Goal: Task Accomplishment & Management: Use online tool/utility

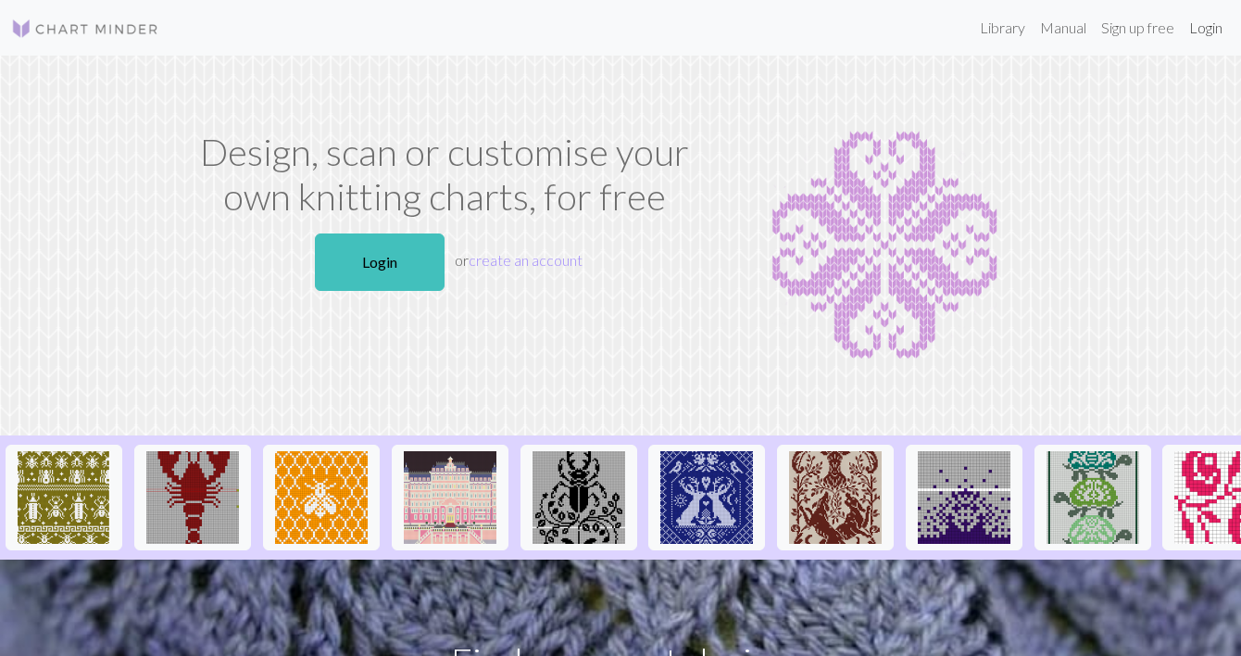
click at [1210, 24] on link "Login" at bounding box center [1206, 27] width 48 height 37
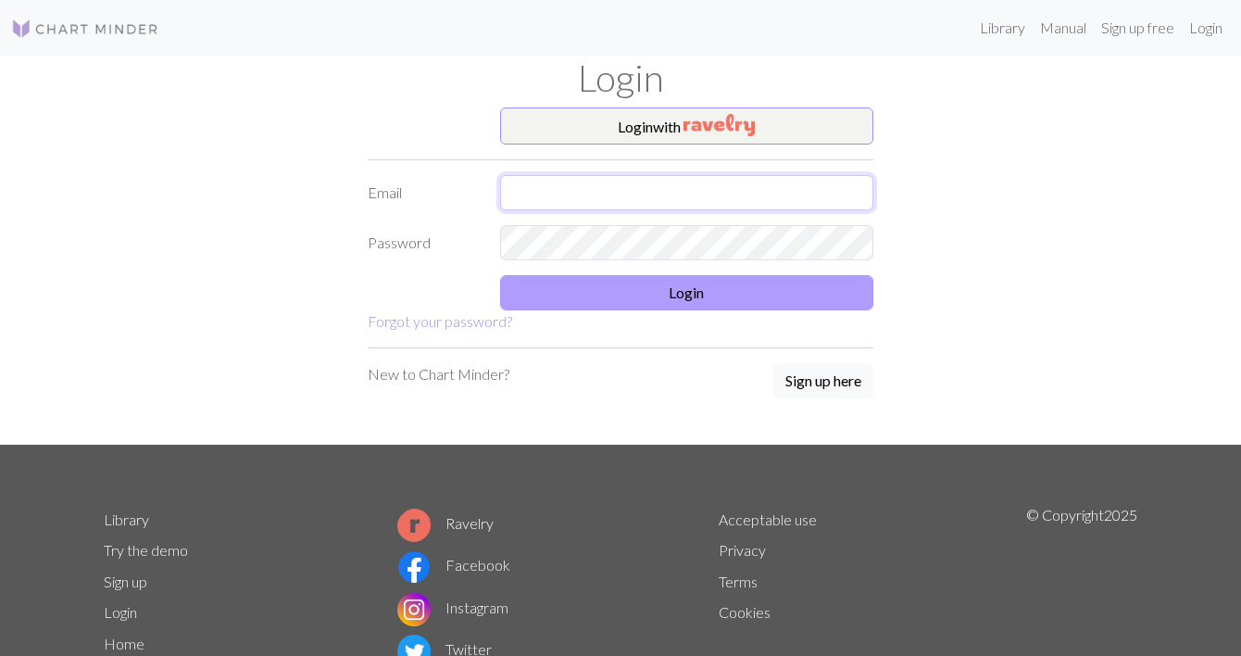
type input "[EMAIL_ADDRESS][DOMAIN_NAME]"
click at [611, 287] on button "Login" at bounding box center [687, 292] width 374 height 35
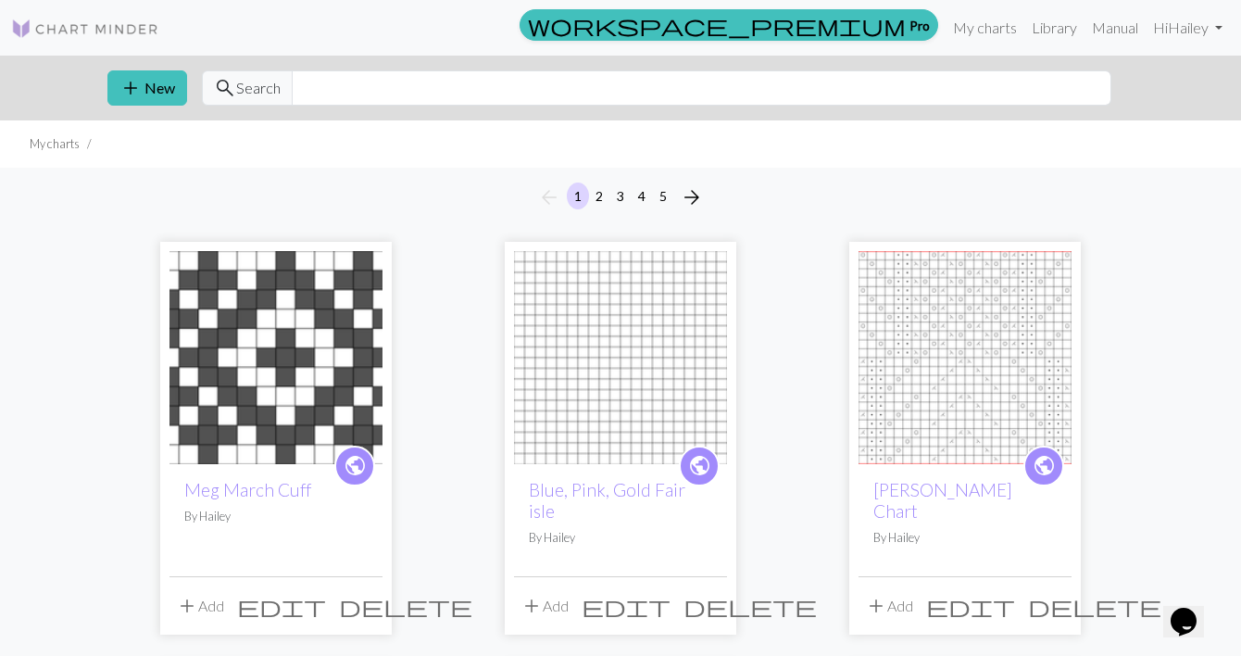
click at [660, 195] on button "5" at bounding box center [663, 196] width 22 height 27
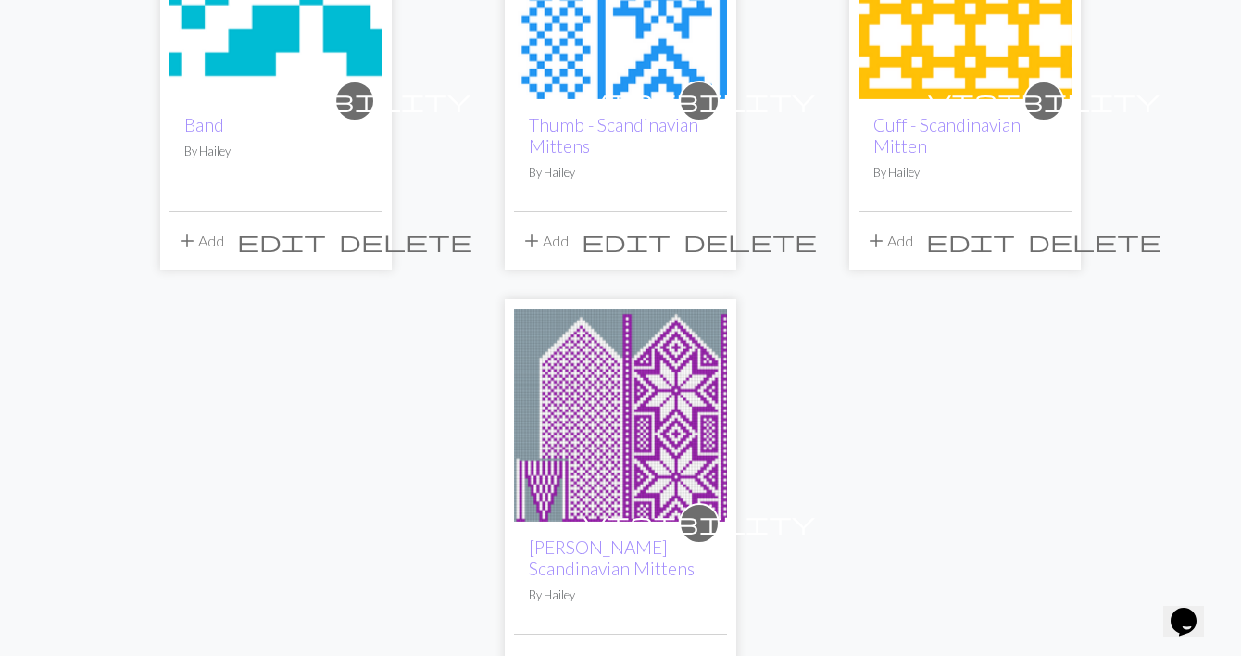
scroll to position [1201, 0]
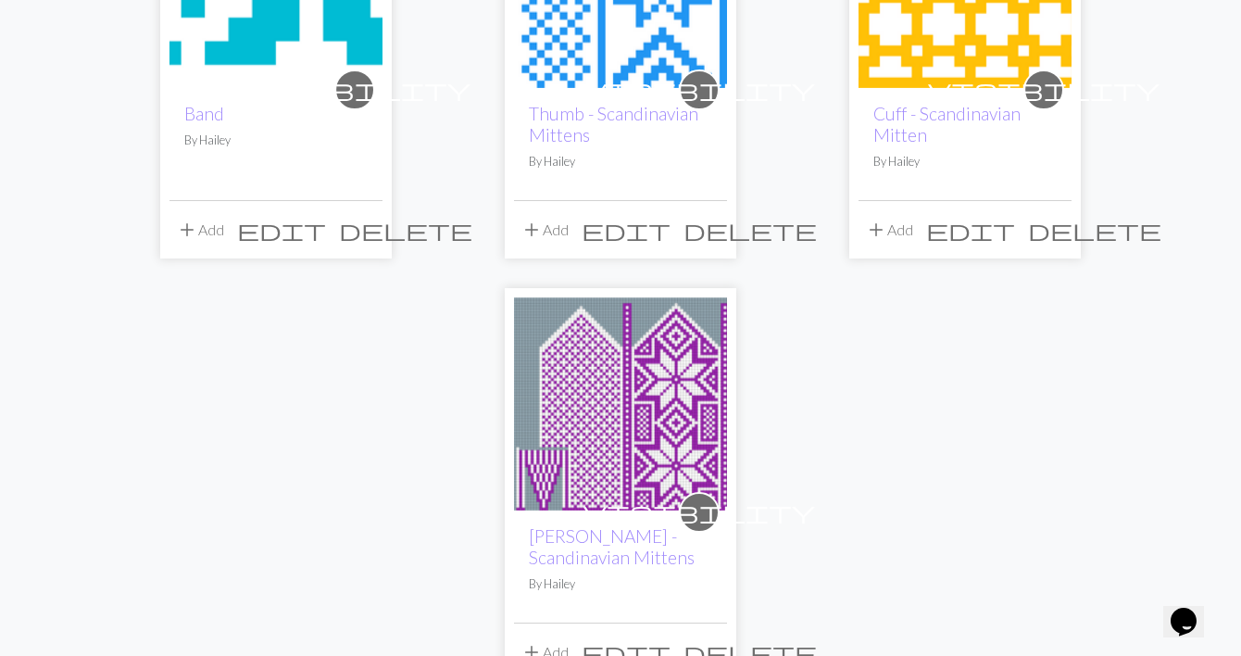
click at [624, 439] on img at bounding box center [620, 403] width 213 height 213
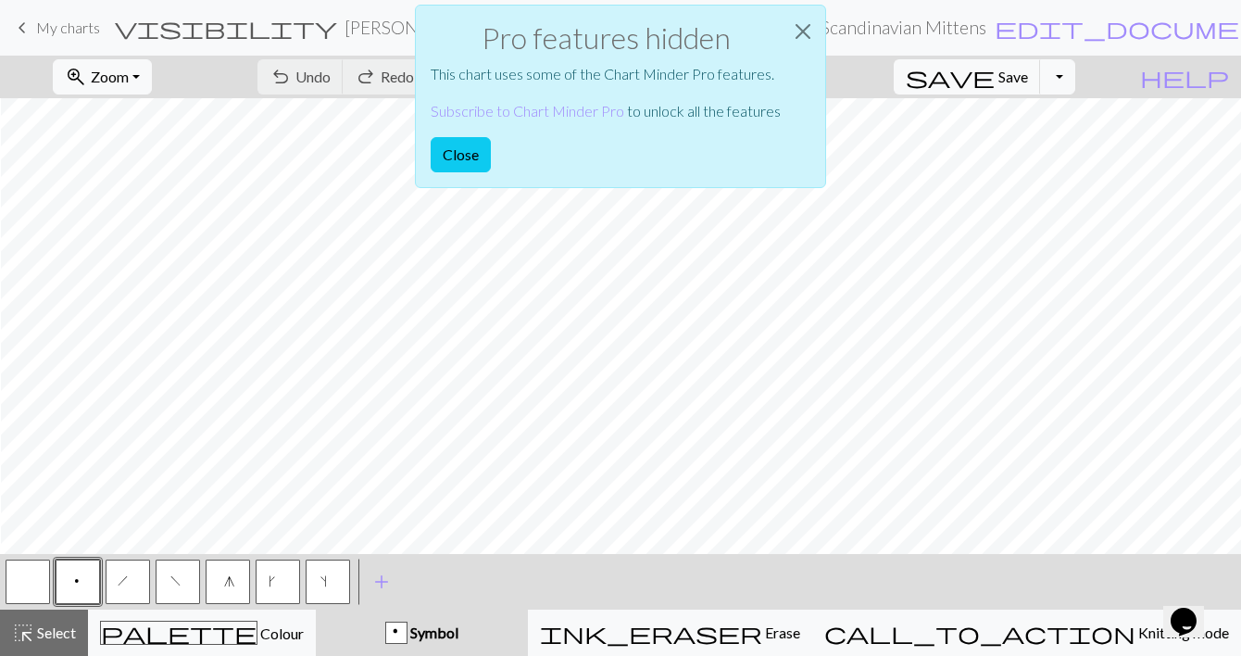
scroll to position [2, 732]
click at [153, 70] on div "Pro features hidden This chart uses some of the Chart Minder Pro features. Subs…" at bounding box center [620, 101] width 1241 height 203
click at [479, 153] on button "Close" at bounding box center [461, 154] width 60 height 35
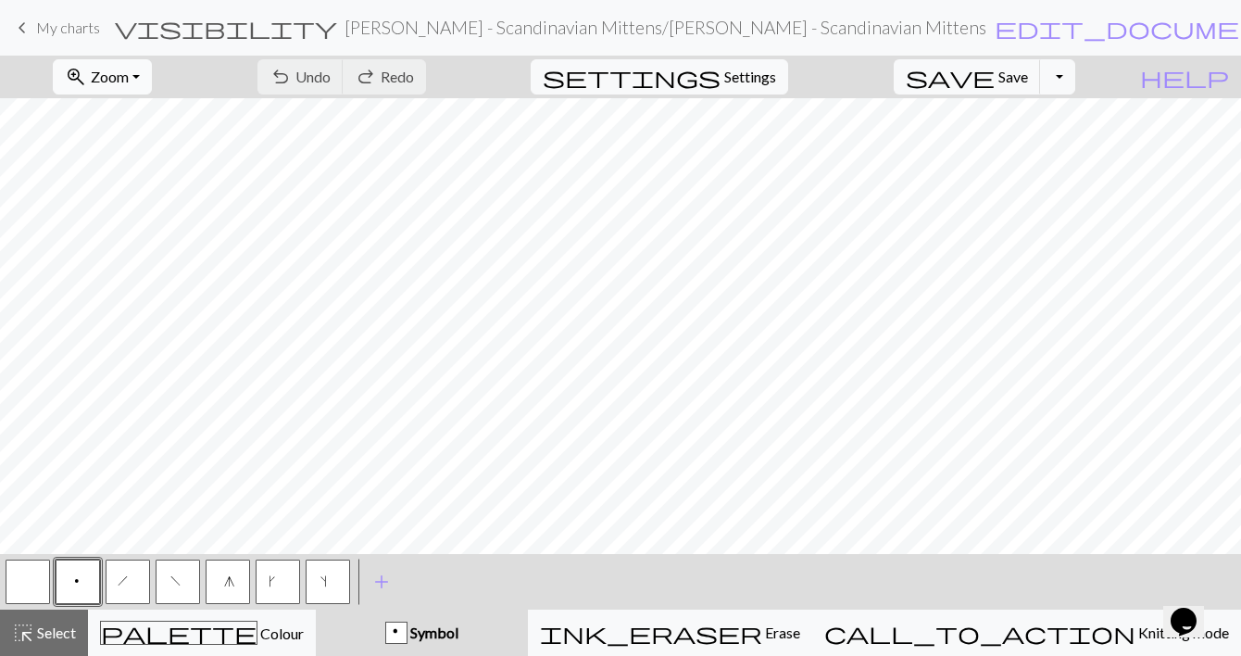
click at [152, 83] on button "zoom_in Zoom Zoom" at bounding box center [102, 76] width 99 height 35
click at [159, 227] on button "50%" at bounding box center [127, 223] width 146 height 30
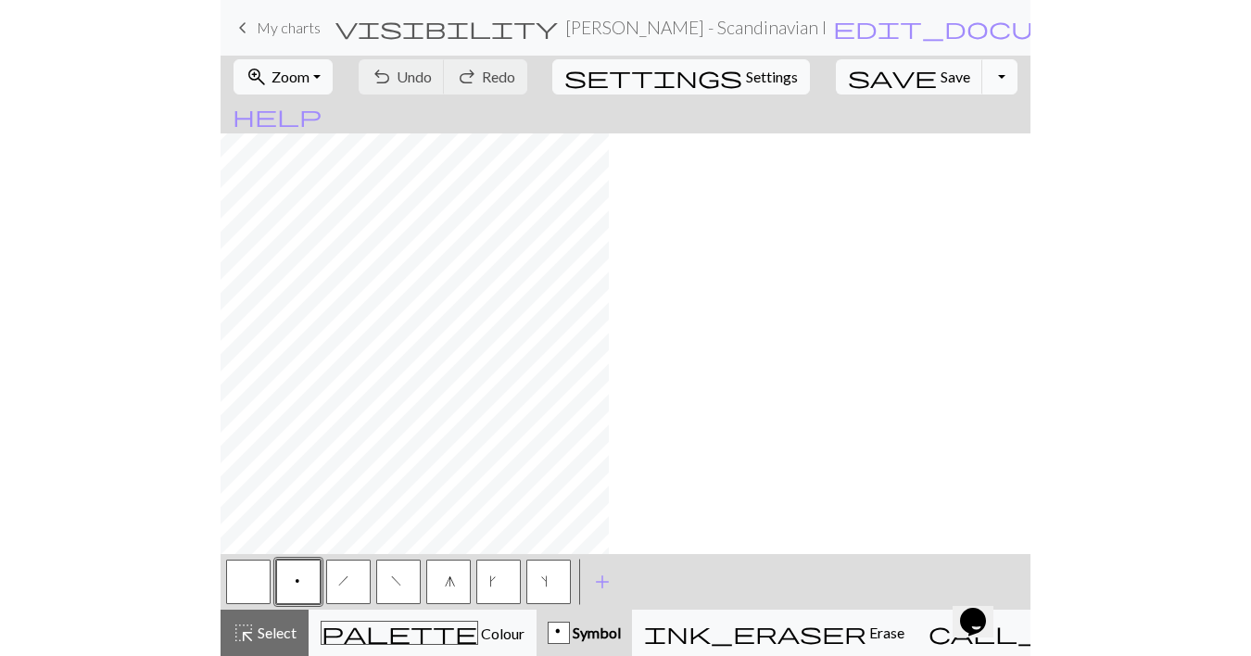
scroll to position [295, 0]
